Goal: Task Accomplishment & Management: Manage account settings

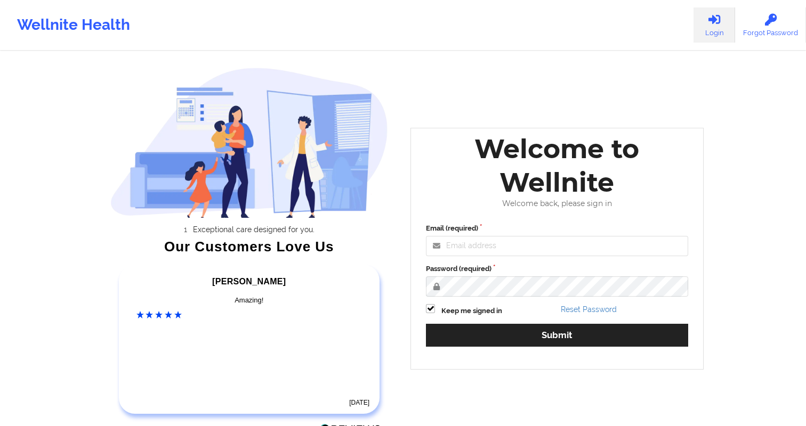
click at [495, 212] on div "Welcome to Wellnite Welcome back, please sign in Email (required) Password (req…" at bounding box center [556, 249] width 293 height 242
click at [483, 254] on input "Email (required)" at bounding box center [557, 246] width 262 height 20
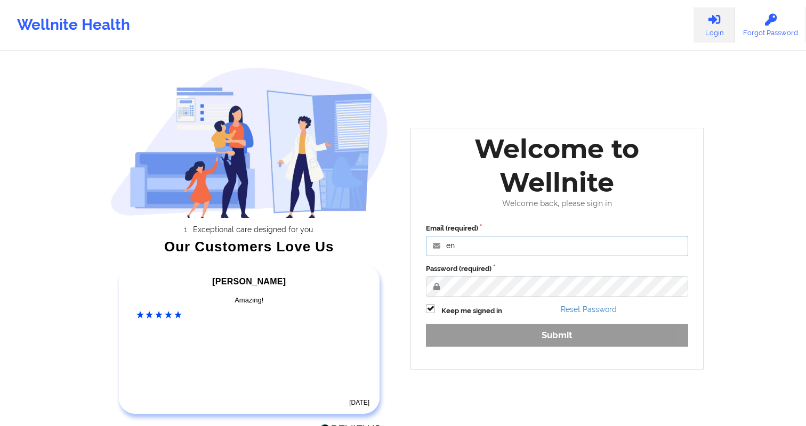
type input "[EMAIL_ADDRESS][DOMAIN_NAME]"
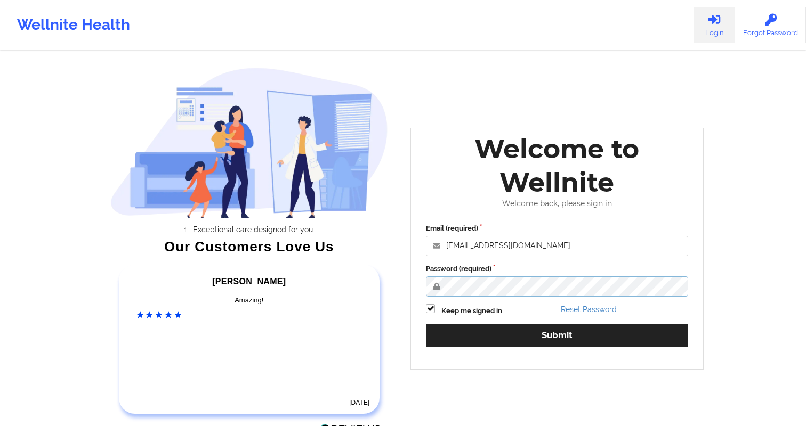
click at [426, 324] on button "Submit" at bounding box center [557, 335] width 262 height 23
